Goal: Information Seeking & Learning: Learn about a topic

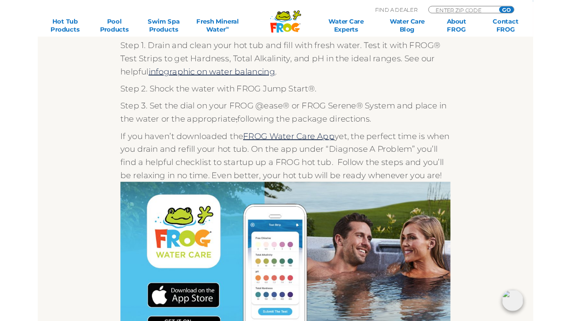
scroll to position [173, 0]
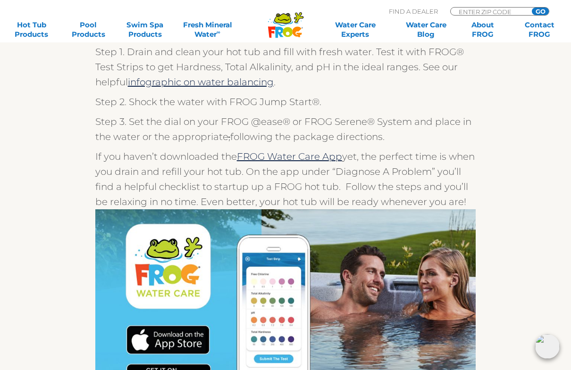
click at [263, 84] on link "infographic on water balancing" at bounding box center [201, 81] width 146 height 11
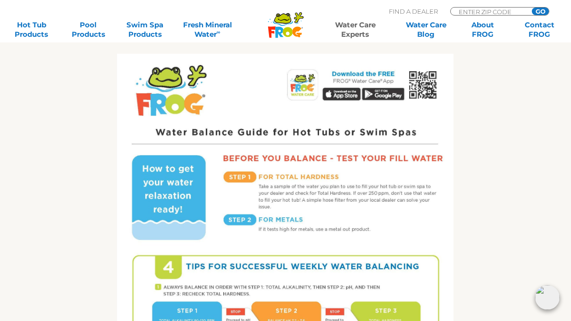
scroll to position [441, 0]
click at [308, 91] on img at bounding box center [285, 271] width 336 height 435
click at [429, 88] on img at bounding box center [285, 271] width 336 height 435
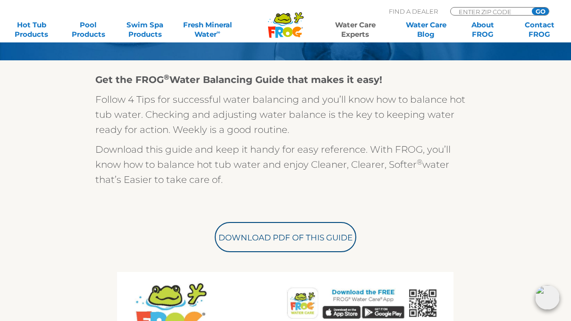
scroll to position [222, 0]
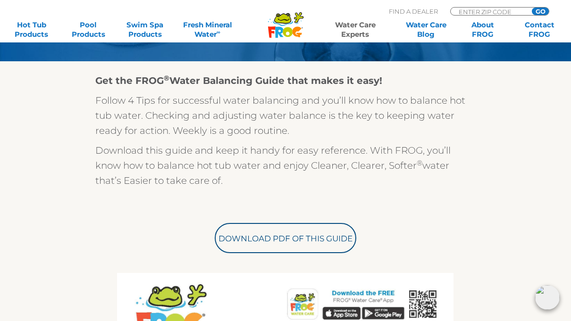
click at [342, 240] on link "Download PDF of this Guide" at bounding box center [286, 238] width 142 height 30
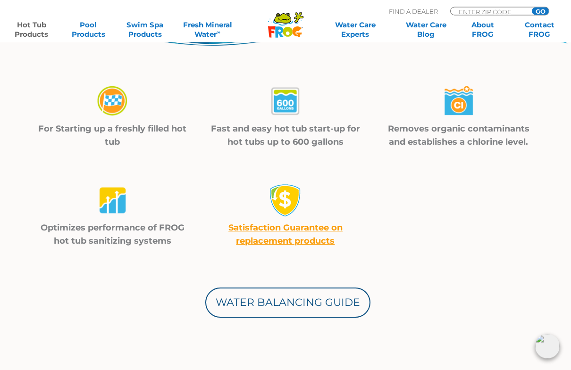
scroll to position [303, 0]
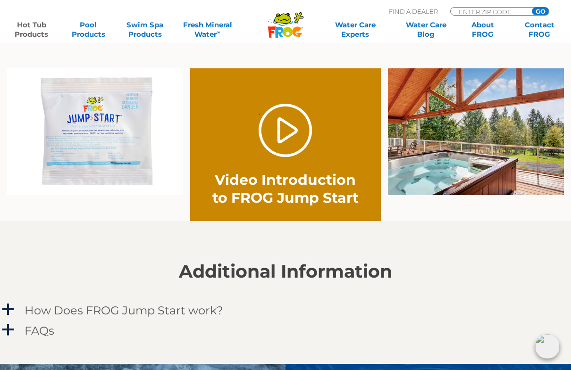
click at [307, 156] on link "." at bounding box center [285, 130] width 53 height 53
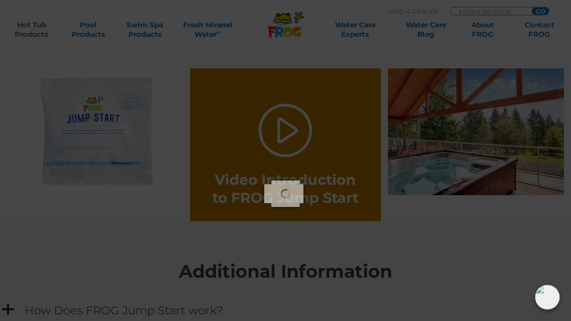
scroll to position [612, 0]
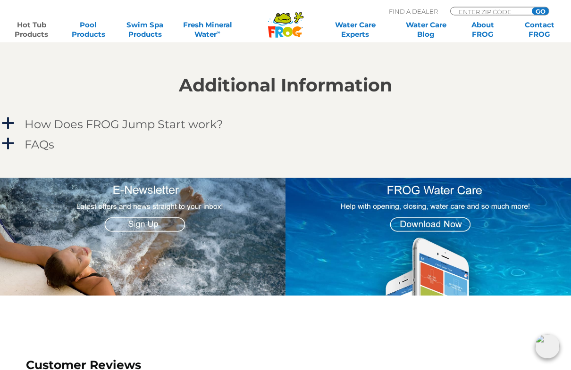
click at [57, 146] on div "FAQs" at bounding box center [264, 144] width 485 height 17
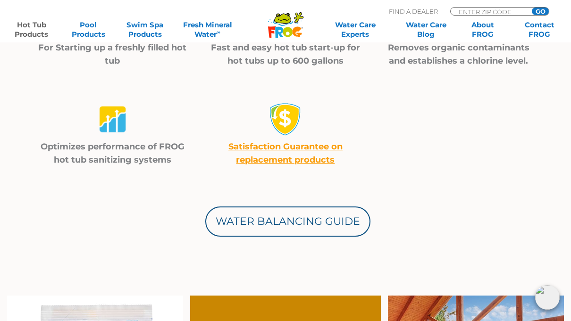
scroll to position [359, 0]
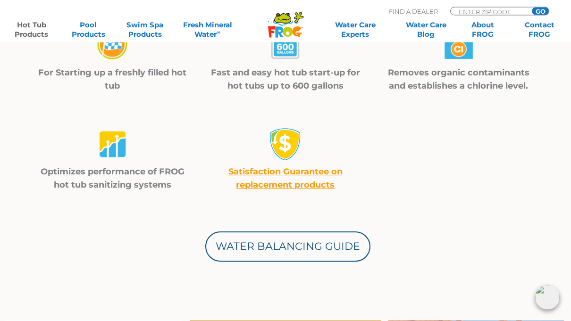
click at [327, 240] on link "Water Balancing Guide" at bounding box center [287, 247] width 165 height 30
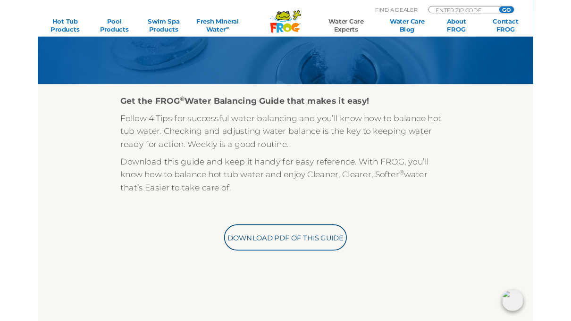
scroll to position [209, 0]
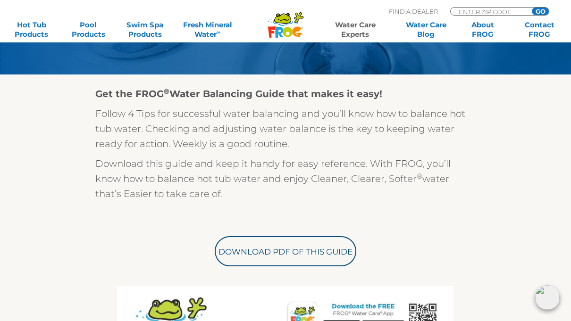
click at [315, 254] on link "Download PDF of this Guide" at bounding box center [286, 251] width 142 height 30
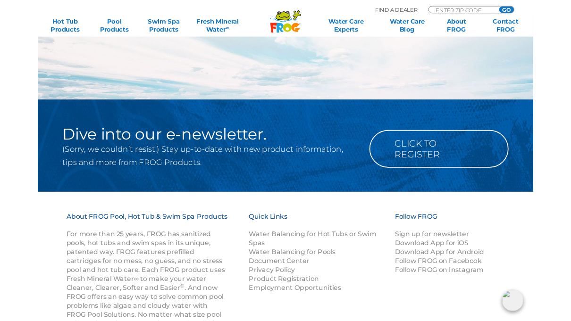
scroll to position [1130, 0]
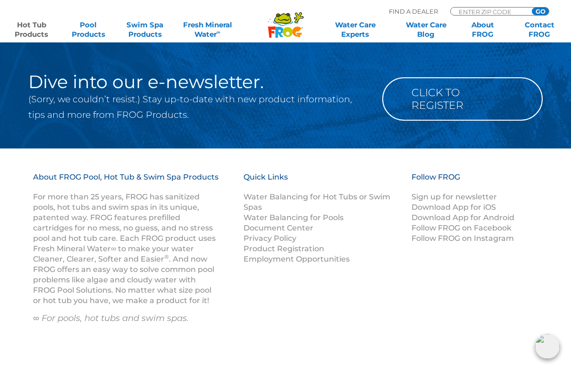
click at [28, 33] on link "Hot Tub Products" at bounding box center [31, 29] width 44 height 19
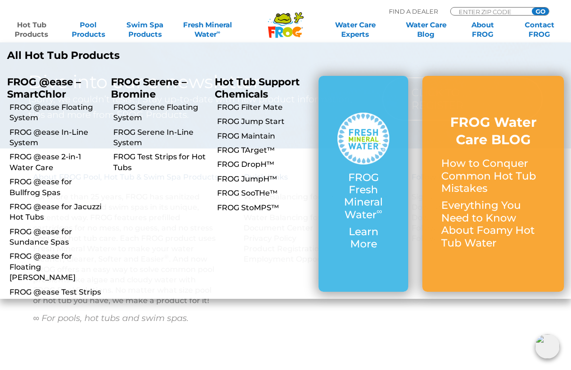
click at [400, 258] on div "FROG Fresh Mineral Water ∞ Learn More" at bounding box center [363, 184] width 90 height 216
click at [367, 189] on p "FROG Fresh Mineral Water ∞" at bounding box center [363, 197] width 52 height 50
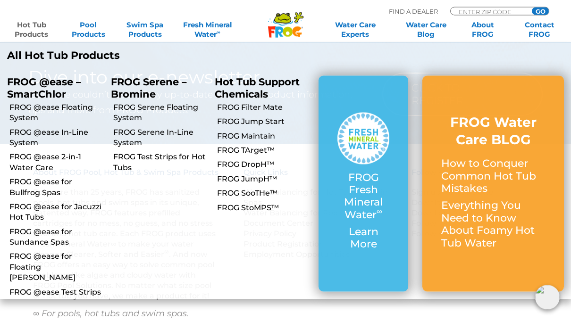
scroll to position [1136, 0]
click at [194, 30] on link "Fresh Mineral Water ∞" at bounding box center [207, 29] width 55 height 19
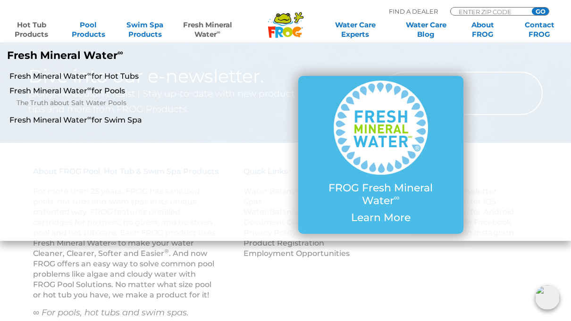
click at [27, 32] on link "Hot Tub Products" at bounding box center [31, 29] width 44 height 19
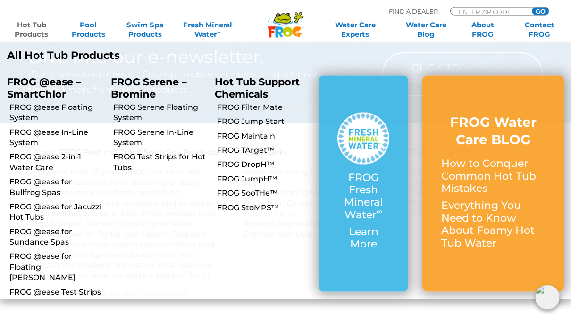
scroll to position [1155, 0]
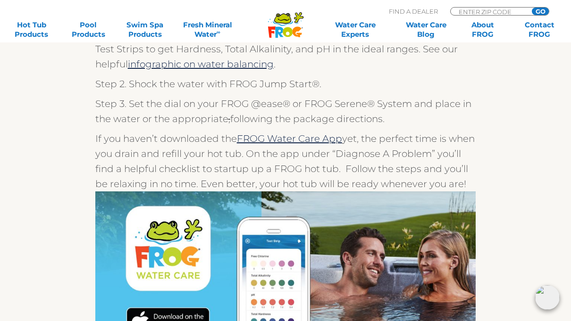
scroll to position [110, 0]
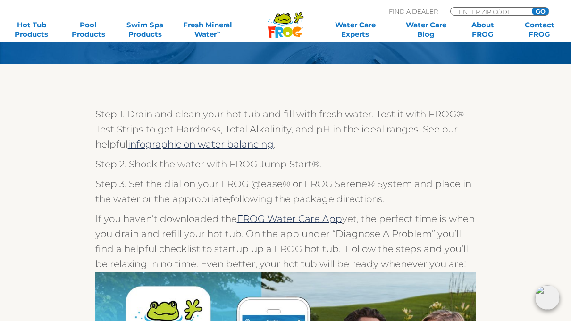
click at [148, 144] on link "infographic on water balancing" at bounding box center [201, 144] width 146 height 11
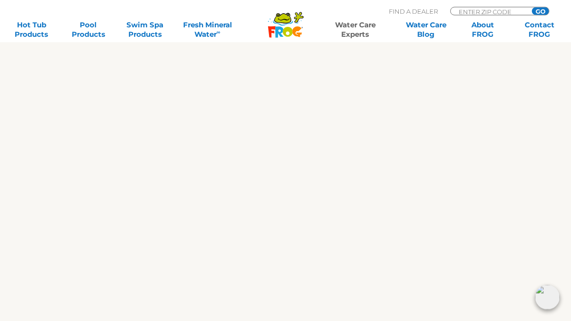
scroll to position [550, 0]
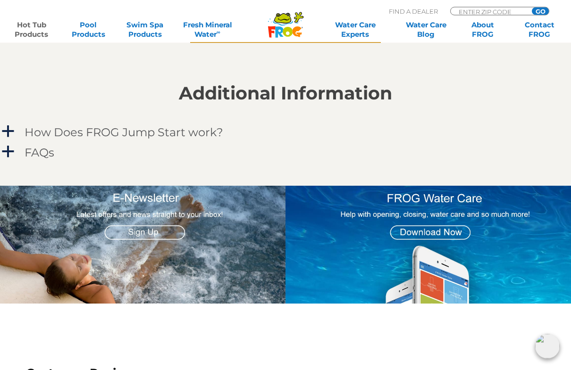
scroll to position [799, 0]
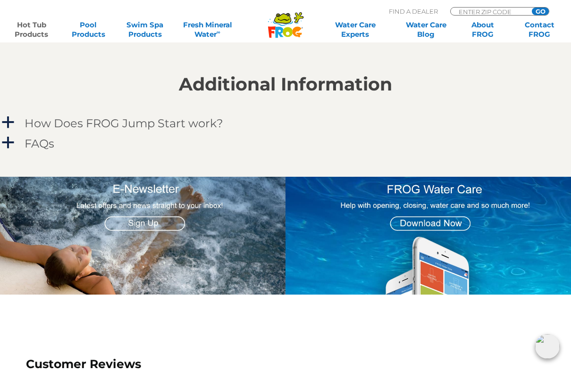
click at [42, 123] on h4 "How Does FROG Jump Start work?" at bounding box center [124, 123] width 199 height 13
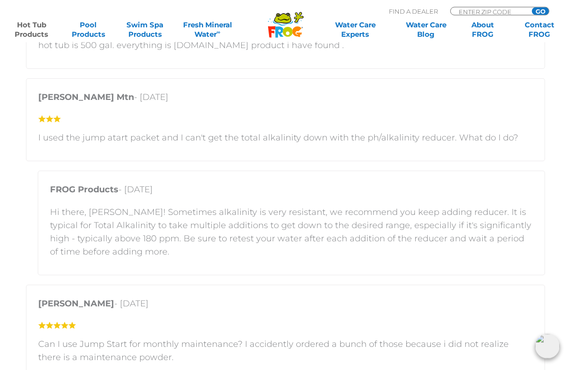
scroll to position [1516, 0]
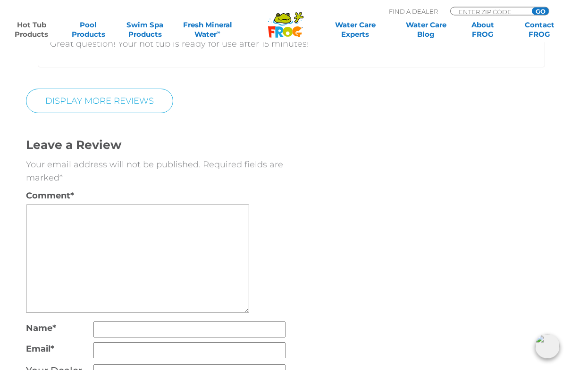
click at [41, 102] on link "Display More Reviews" at bounding box center [99, 101] width 147 height 25
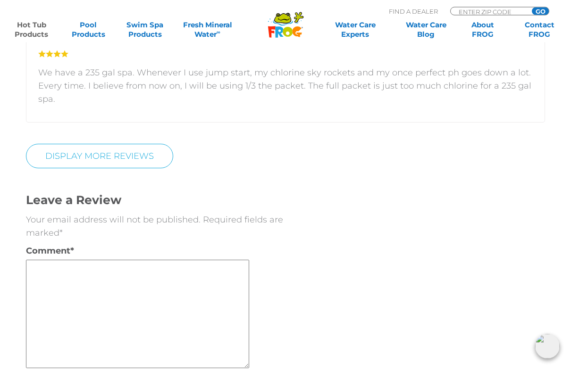
scroll to position [2997, 0]
click at [34, 155] on link "DISPLAY MORE REVIEWS" at bounding box center [99, 155] width 147 height 25
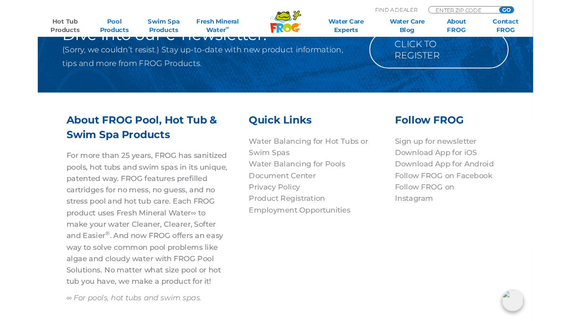
scroll to position [4686, 0]
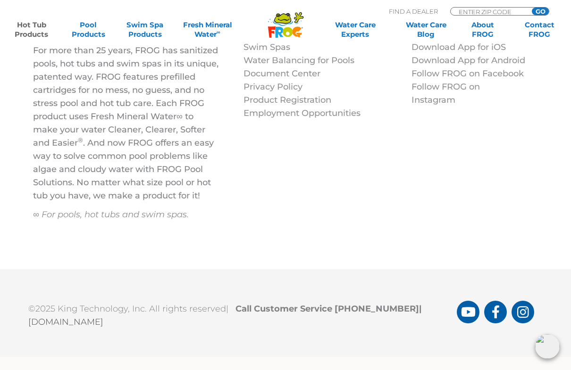
click at [525, 309] on icon "FROG Products Instagram Page" at bounding box center [523, 312] width 12 height 13
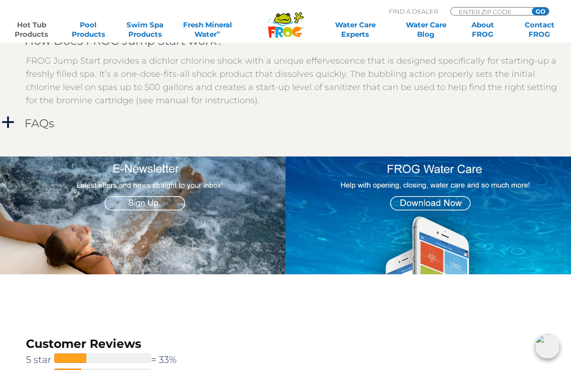
scroll to position [897, 0]
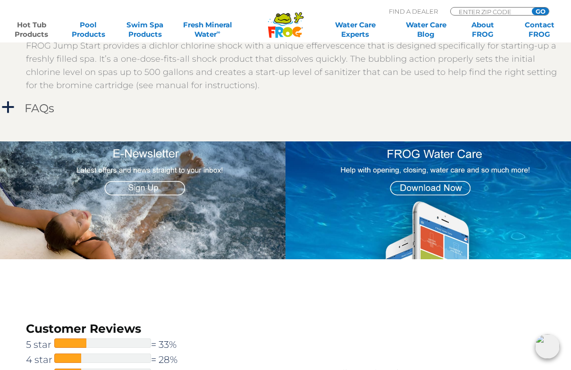
click at [36, 111] on h4 "FAQs" at bounding box center [40, 108] width 30 height 13
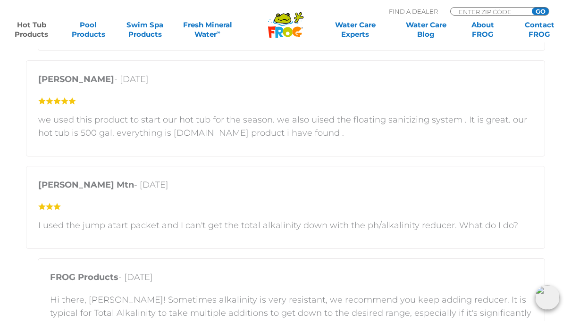
scroll to position [1569, 0]
